Goal: Information Seeking & Learning: Learn about a topic

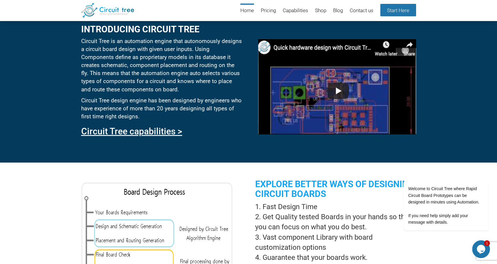
scroll to position [318, 0]
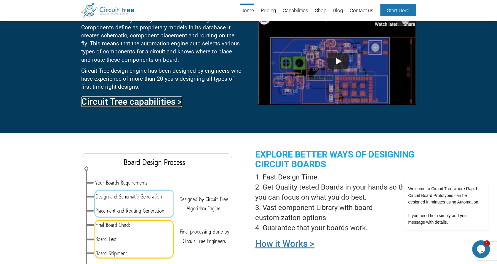
click at [143, 97] on link "Circuit Tree capabilities >" at bounding box center [131, 101] width 101 height 10
